Goal: Submit feedback/report problem

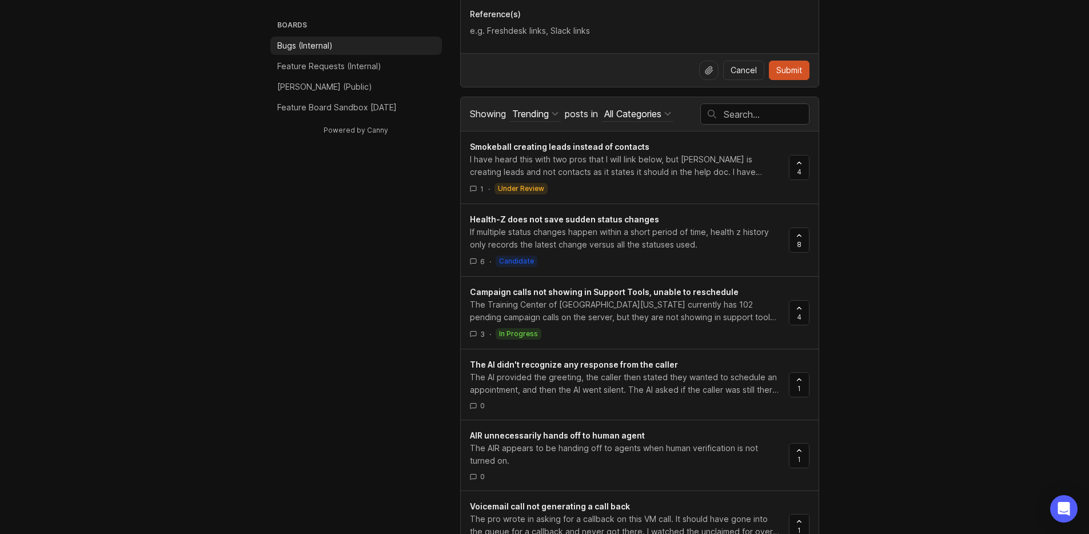
scroll to position [553, 0]
click at [754, 107] on div at bounding box center [755, 115] width 108 height 20
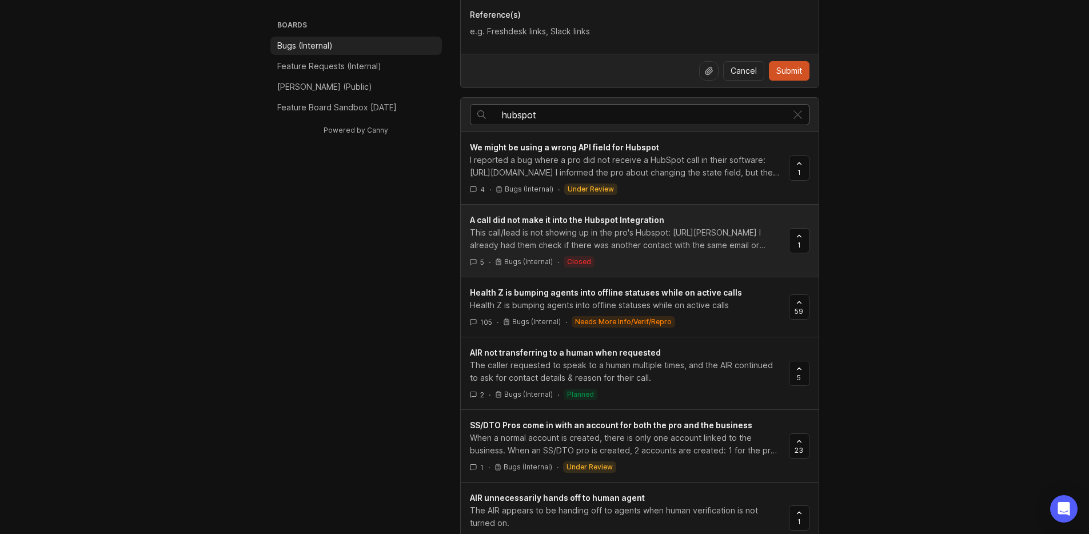
type input "hubspot"
click at [676, 223] on div "A call did not make it into the Hubspot Integration" at bounding box center [625, 220] width 310 height 13
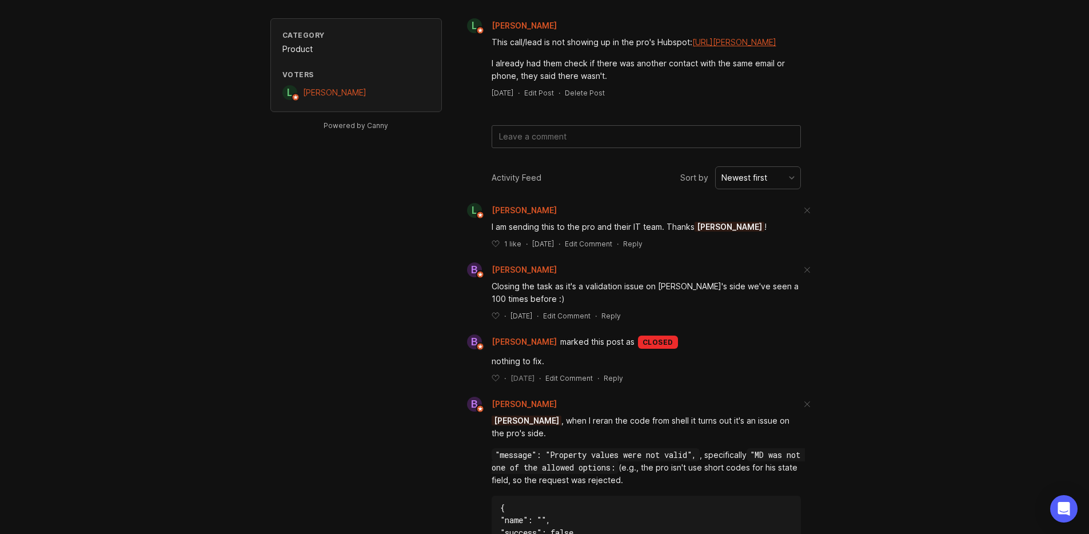
scroll to position [139, 0]
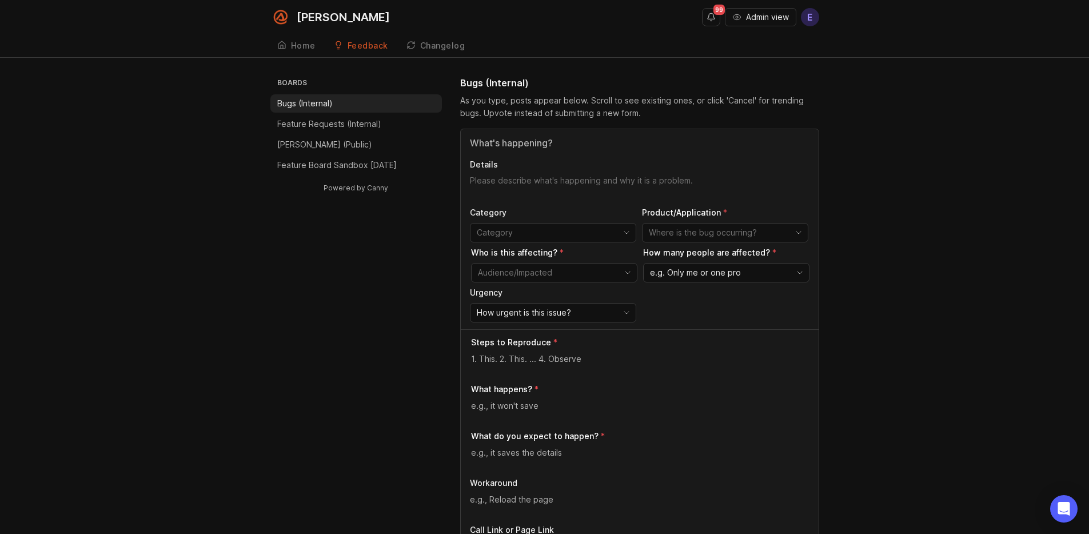
click at [521, 169] on p "Details" at bounding box center [640, 164] width 340 height 11
click at [521, 175] on textarea "Details" at bounding box center [640, 186] width 340 height 23
click at [517, 136] on input "Title" at bounding box center [640, 143] width 340 height 14
type input "HubSpot Integration is not syncing calls for Truefix"
click at [540, 172] on div "HubSpot Integration is not syncing calls for Truefix Details Category Product/A…" at bounding box center [640, 229] width 358 height 200
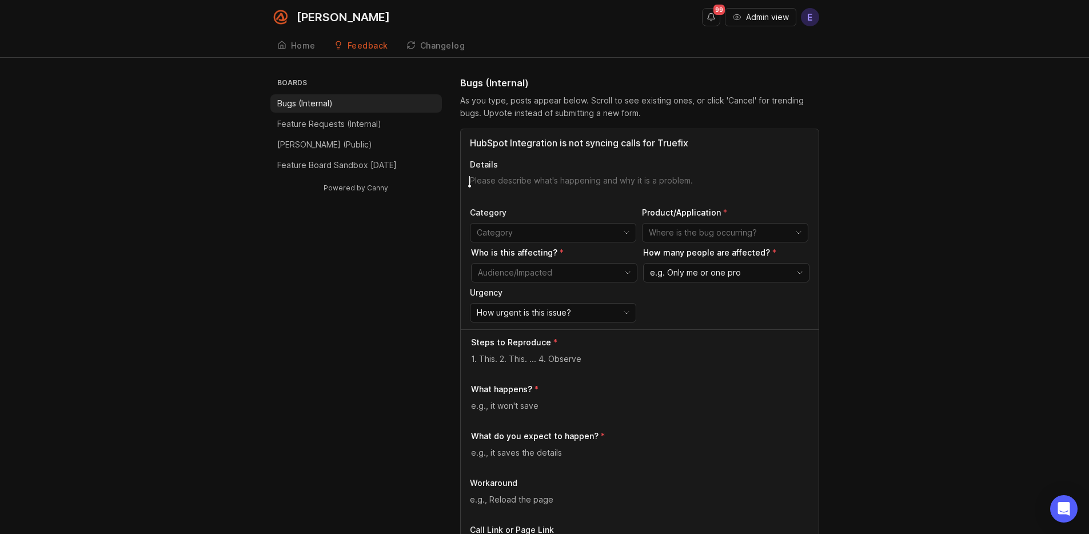
click at [512, 183] on textarea "Details" at bounding box center [640, 186] width 340 height 23
type textarea "We reconnected the integration during a call, but the pro did not see my test c…"
click at [498, 218] on p "Category" at bounding box center [553, 212] width 166 height 11
click at [498, 236] on input "toggle menu" at bounding box center [544, 232] width 135 height 13
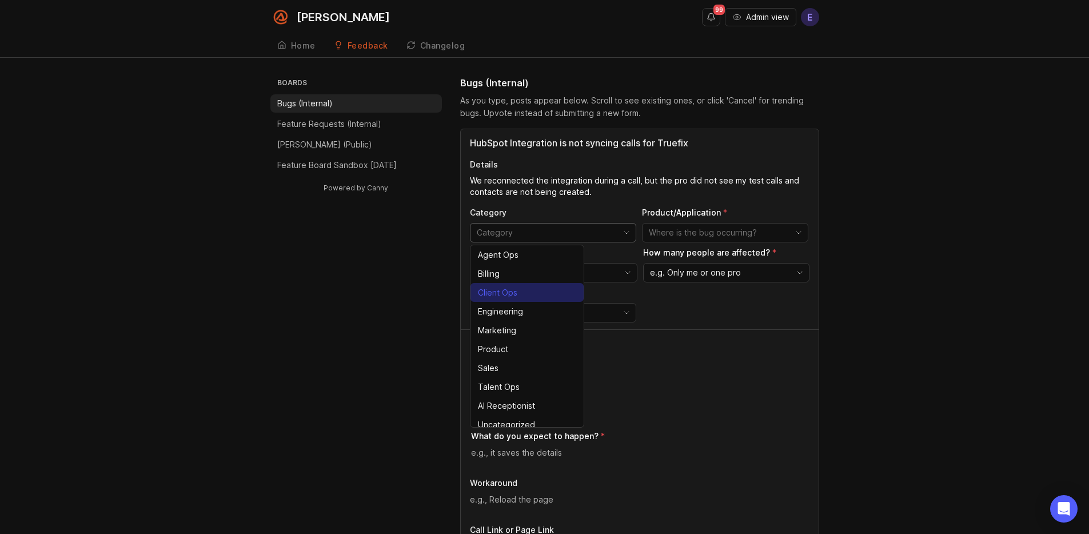
click at [522, 296] on li "Client Ops" at bounding box center [527, 292] width 113 height 19
type input "Client Ops"
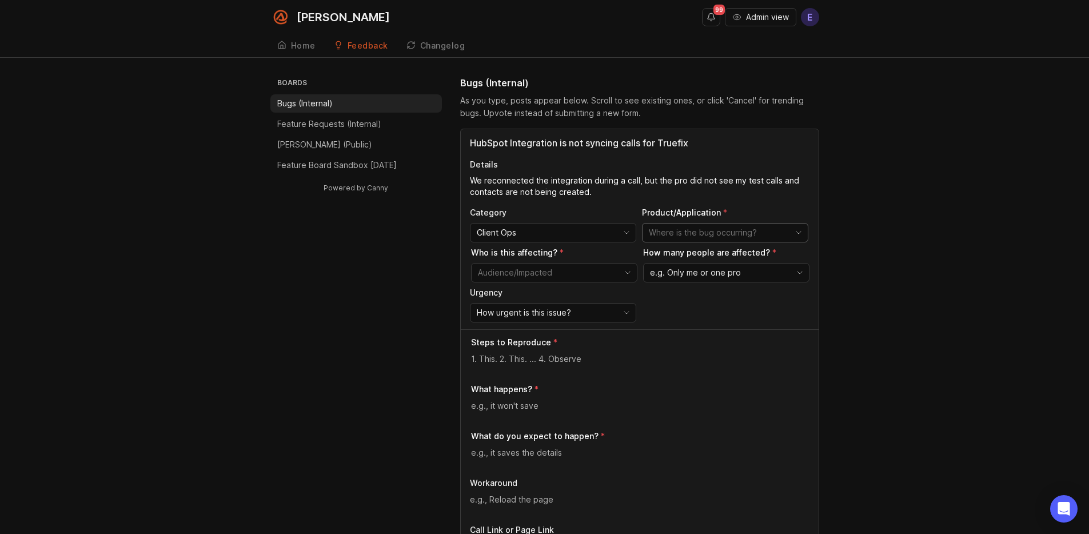
click at [672, 233] on input "toggle menu" at bounding box center [716, 232] width 135 height 13
click at [690, 352] on span "Integrations" at bounding box center [672, 349] width 45 height 13
type input "Integrations"
click at [520, 277] on input "toggle menu" at bounding box center [545, 272] width 135 height 13
click at [530, 299] on span "[PERSON_NAME] - Single (Internal)" at bounding box center [523, 295] width 89 height 13
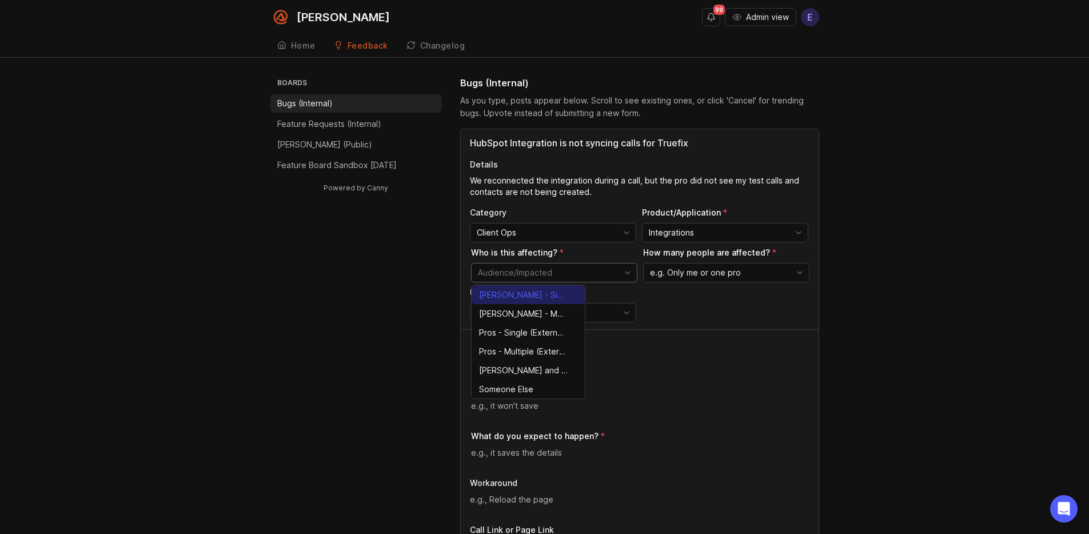
type input "[PERSON_NAME] - Single (Internal)"
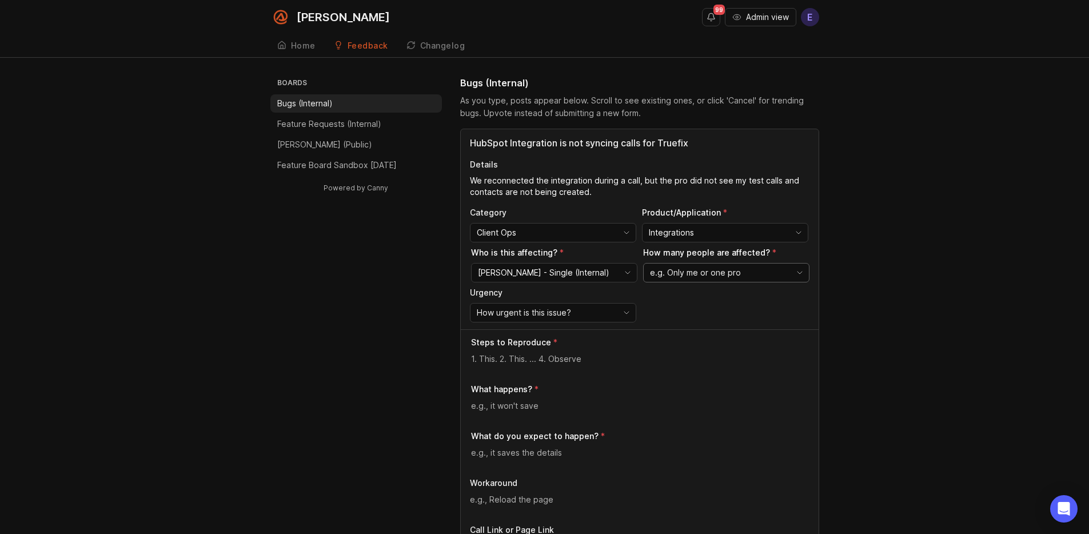
click at [718, 276] on span "e.g. Only me or one pro" at bounding box center [695, 272] width 91 height 13
click at [699, 296] on span "Only me or one pro" at bounding box center [688, 295] width 74 height 13
click at [563, 312] on span "How urgent is this issue?" at bounding box center [524, 312] width 94 height 13
click at [547, 366] on li "Normal" at bounding box center [527, 372] width 113 height 19
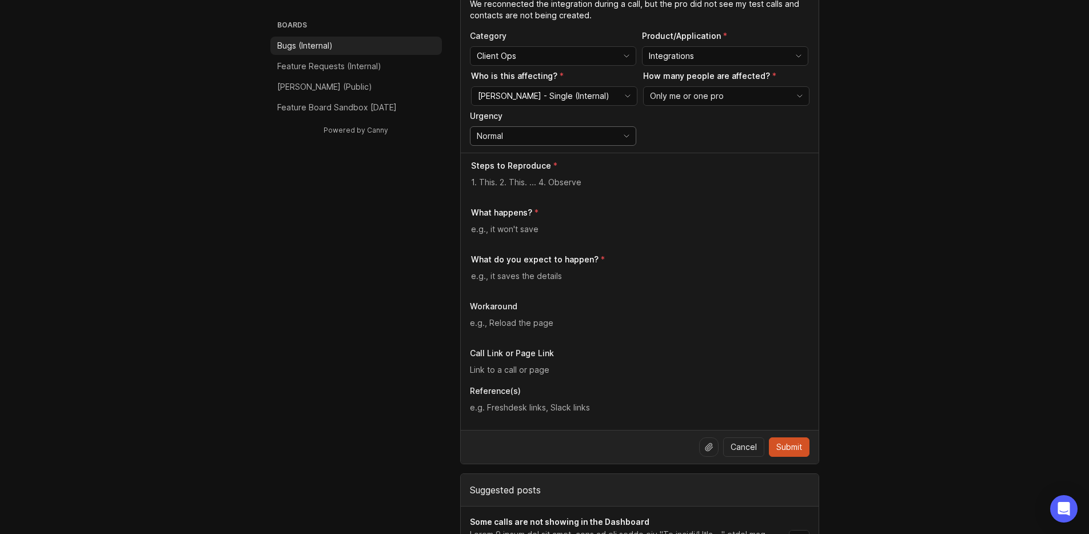
scroll to position [176, 0]
click at [560, 129] on div "Normal" at bounding box center [542, 136] width 142 height 18
click at [497, 176] on span "High" at bounding box center [489, 178] width 22 height 13
click at [500, 180] on textarea at bounding box center [640, 183] width 338 height 13
click at [556, 184] on textarea "Disconnected and reconnect the" at bounding box center [640, 183] width 338 height 13
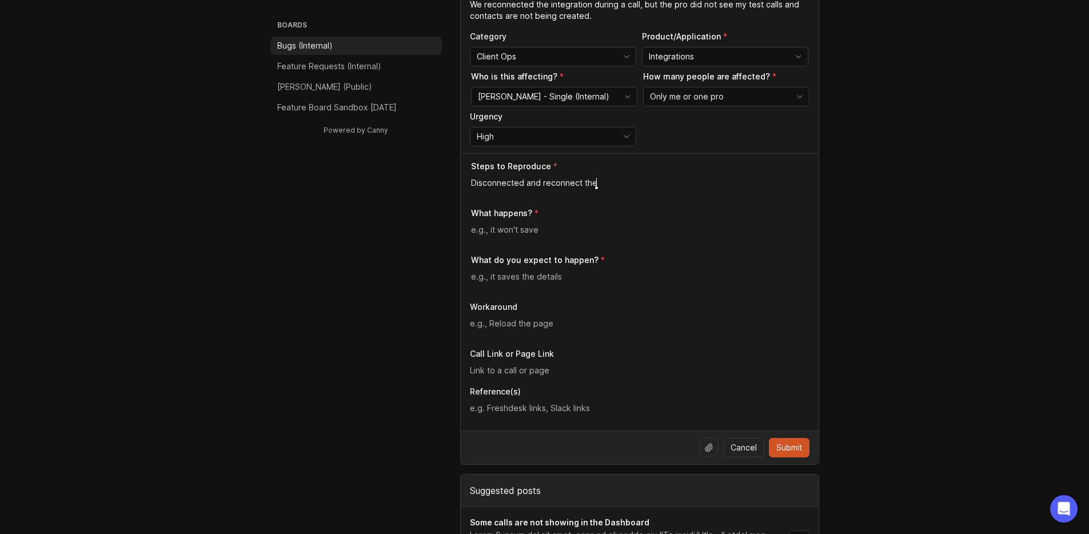
click at [556, 184] on textarea "Disconnected and reconnect the" at bounding box center [640, 183] width 338 height 13
drag, startPoint x: 589, startPoint y: 181, endPoint x: 517, endPoint y: 178, distance: 72.1
click at [512, 178] on textarea "Disconnected and reconnect the" at bounding box center [640, 183] width 338 height 13
click at [567, 186] on textarea "Disconnected and reconnect the" at bounding box center [640, 183] width 338 height 13
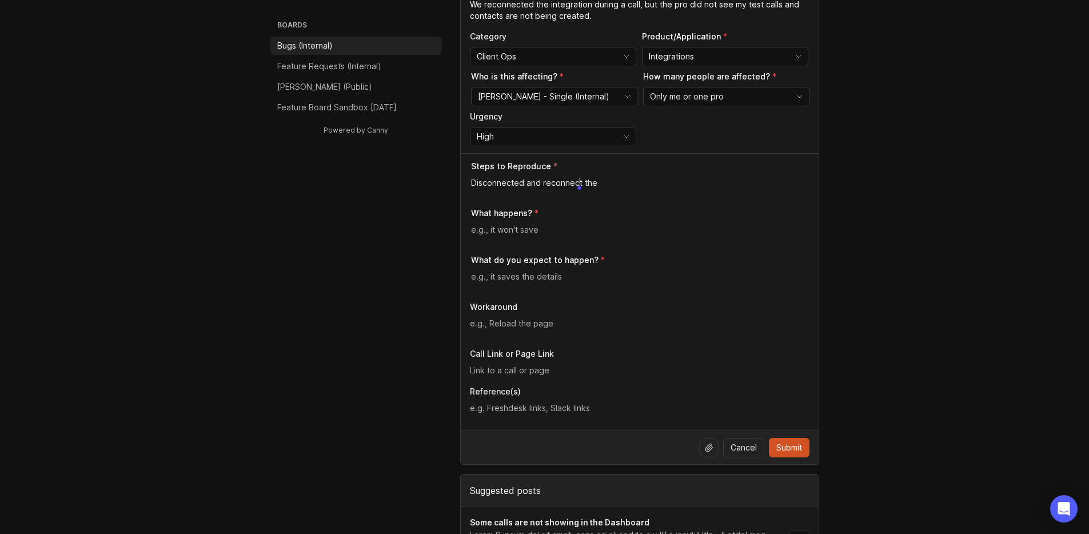
click at [567, 186] on textarea "Disconnected and reconnect the" at bounding box center [640, 183] width 338 height 13
type textarea "Reconnect the integration and place a test call."
click at [543, 228] on textarea at bounding box center [640, 230] width 338 height 13
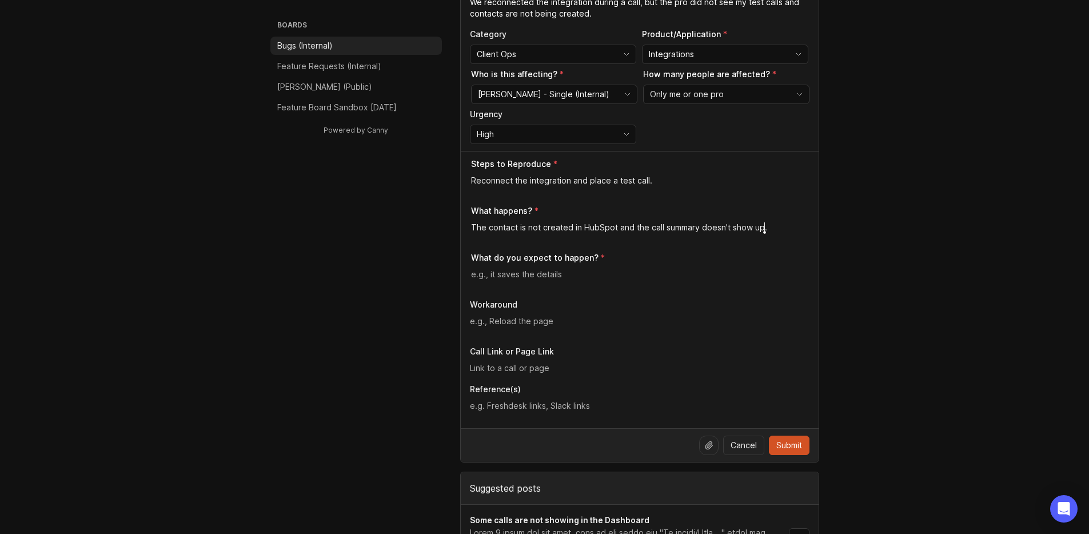
type textarea "The contact is not created in HubSpot and the call summary doesn't show up."
click at [560, 294] on div "Steps to Reproduce Reconnect the integration and place a test call. What happen…" at bounding box center [640, 289] width 358 height 277
click at [557, 283] on div at bounding box center [640, 279] width 338 height 22
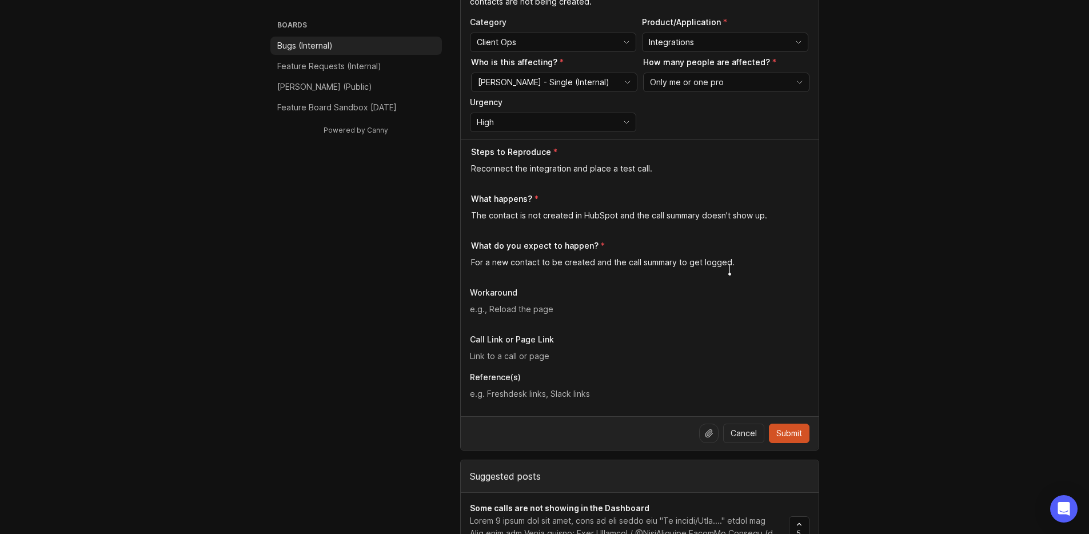
scroll to position [196, 0]
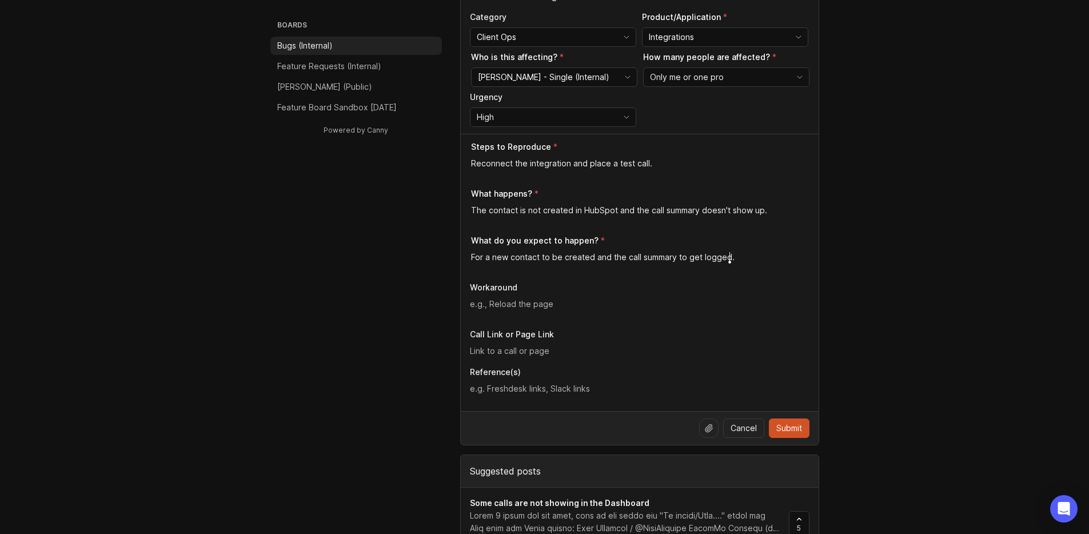
type textarea "For a new contact to be created and the call summary to get logged."
click at [511, 314] on div at bounding box center [640, 309] width 340 height 22
type textarea "There is no workaround."
click at [514, 350] on input "text" at bounding box center [640, 351] width 340 height 13
paste input "[URL][PERSON_NAME]"
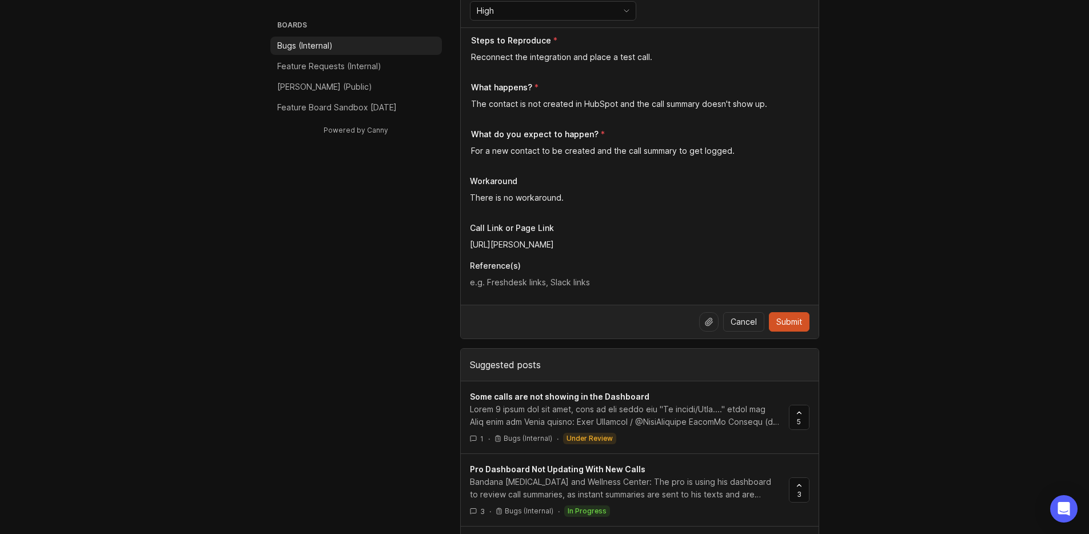
scroll to position [314, 0]
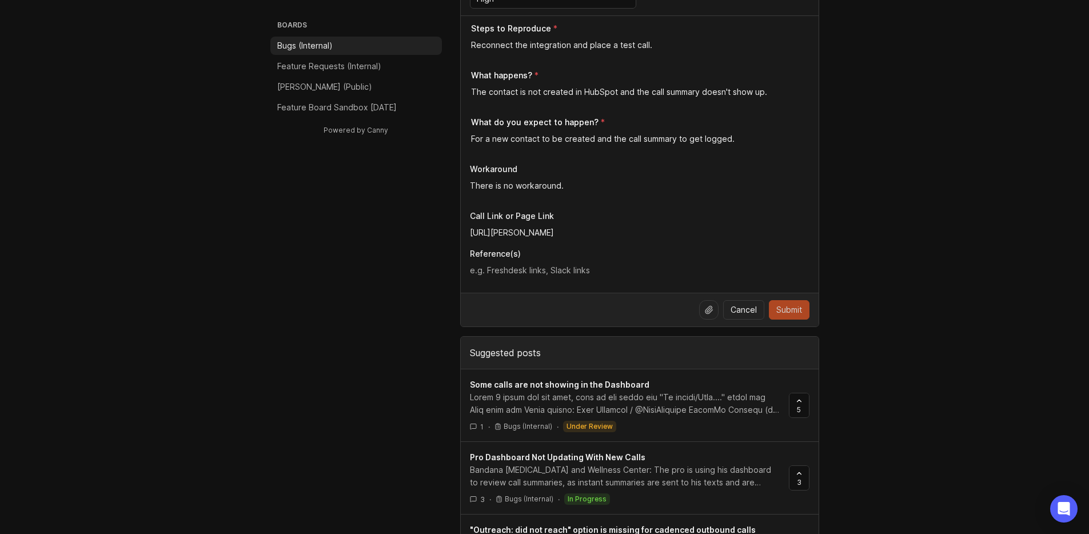
type input "[URL][PERSON_NAME]"
click at [772, 304] on button "Submit" at bounding box center [789, 309] width 41 height 19
